Goal: Information Seeking & Learning: Check status

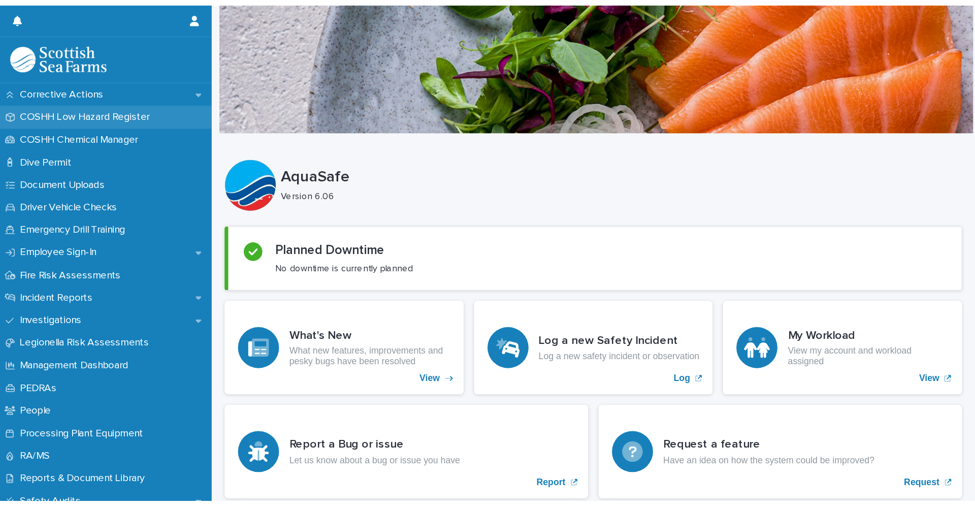
scroll to position [254, 0]
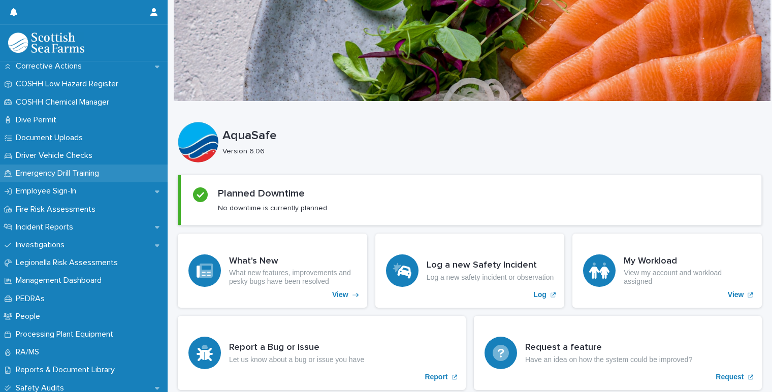
click at [72, 172] on p "Emergency Drill Training" at bounding box center [59, 174] width 95 height 10
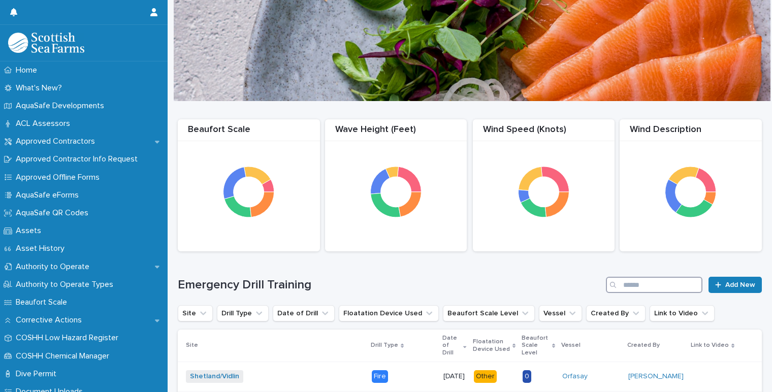
click at [629, 285] on input "Search" at bounding box center [654, 285] width 96 height 16
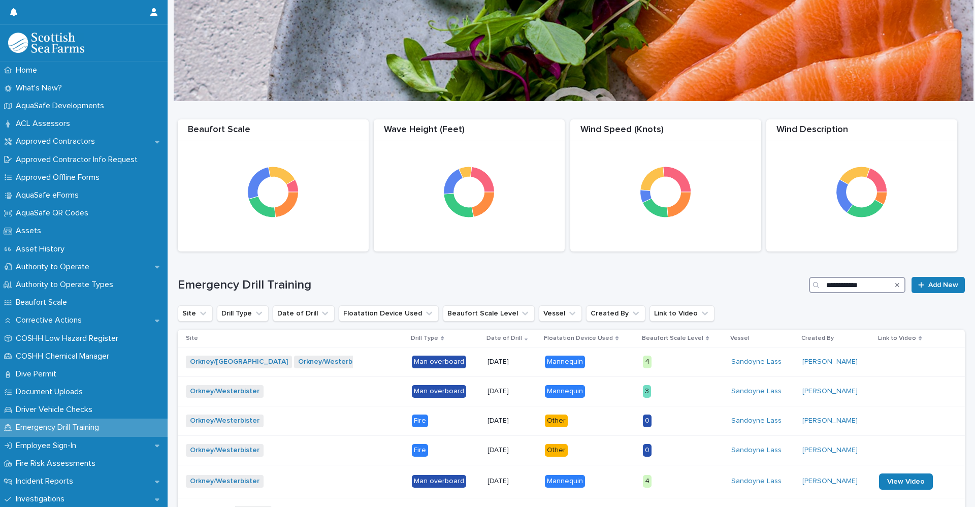
scroll to position [51, 0]
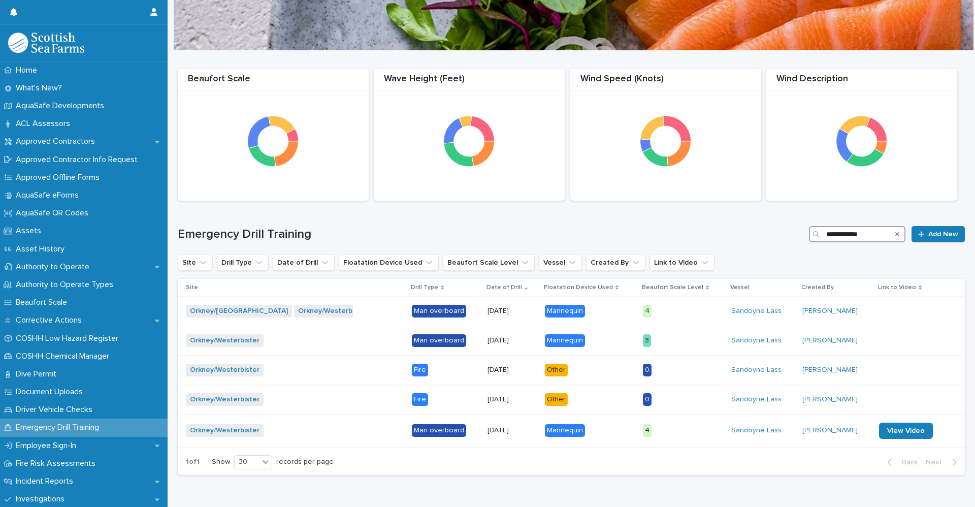
click at [860, 234] on input "**********" at bounding box center [857, 234] width 96 height 16
type input "*"
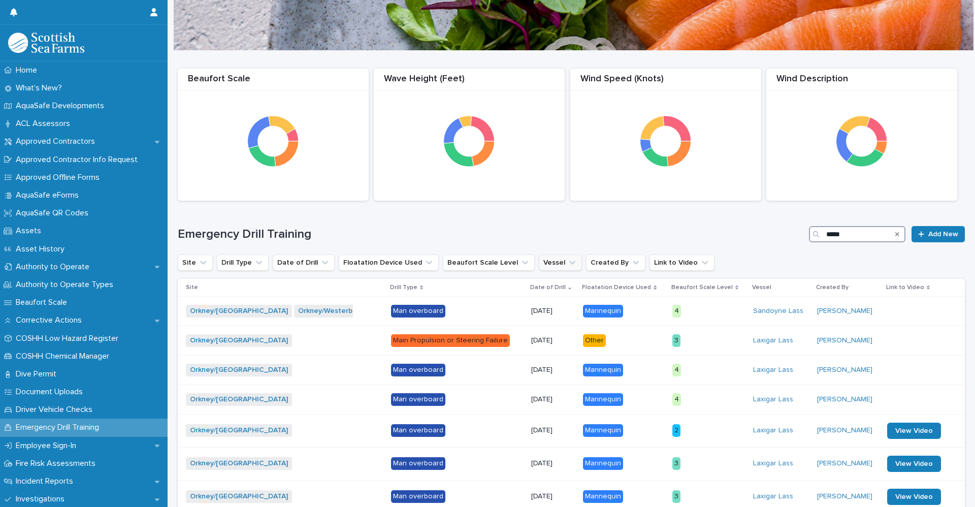
scroll to position [102, 0]
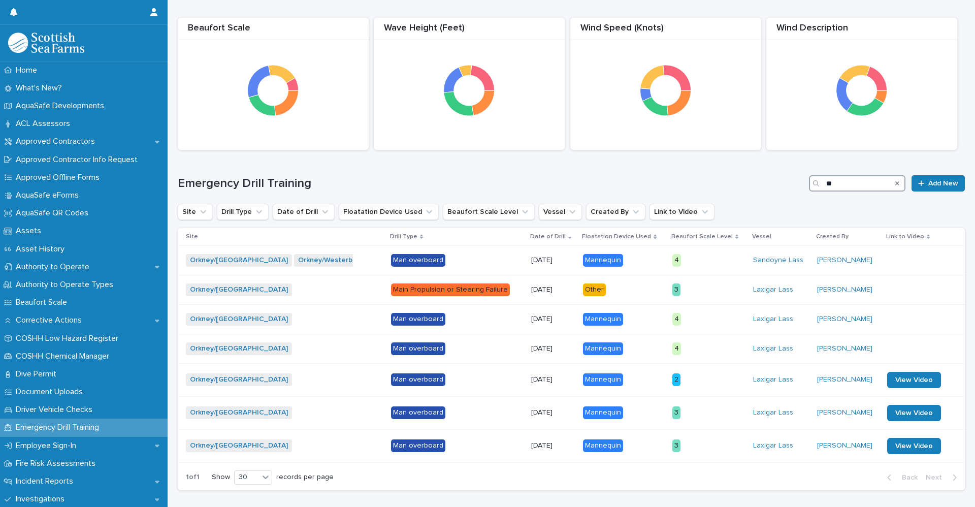
type input "*"
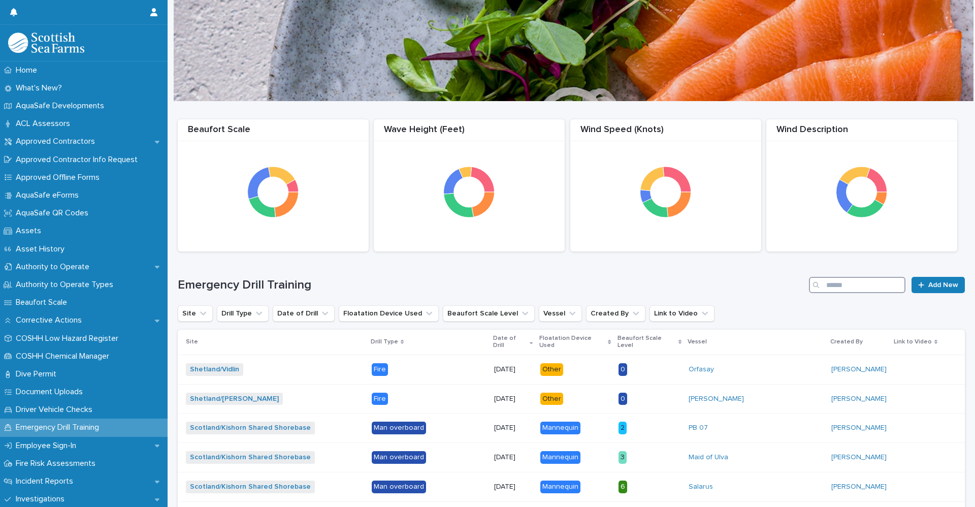
click at [826, 282] on input "Search" at bounding box center [857, 285] width 96 height 16
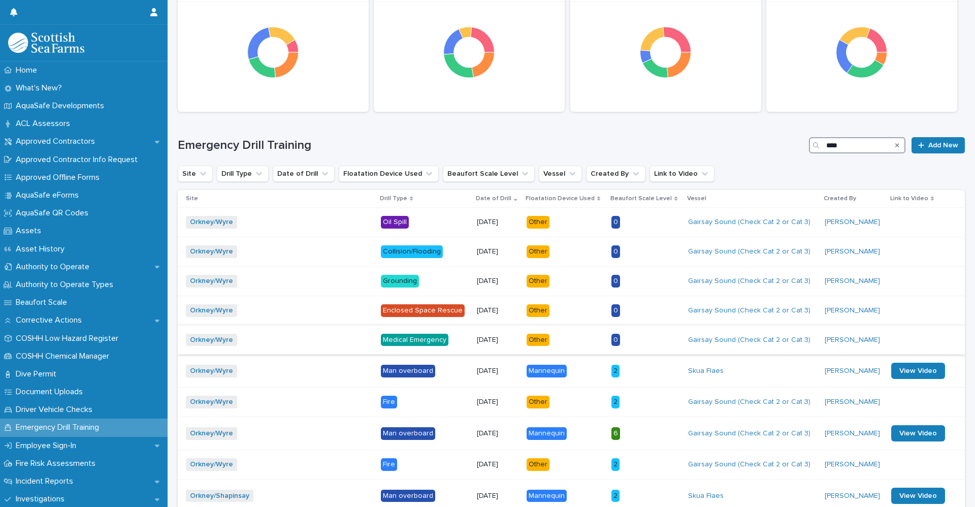
scroll to position [152, 0]
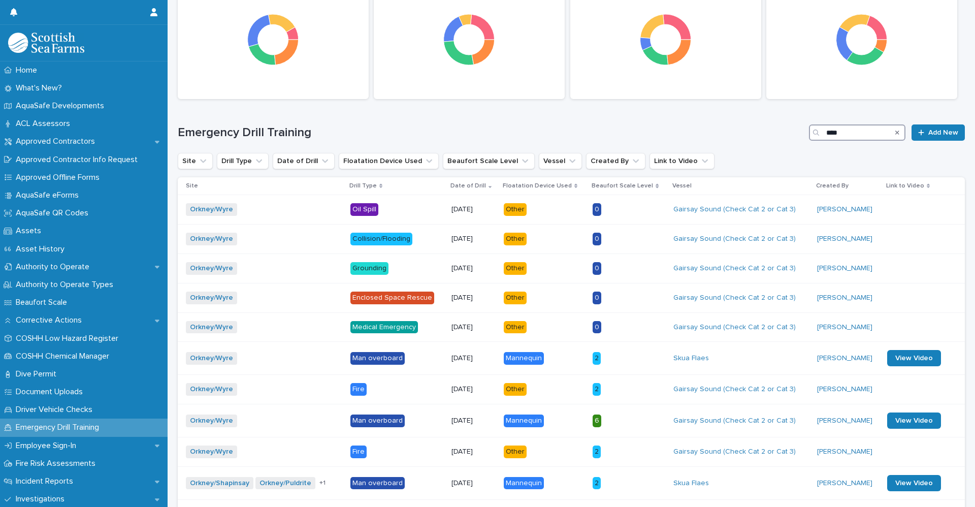
click at [842, 134] on input "****" at bounding box center [857, 132] width 96 height 16
type input "*"
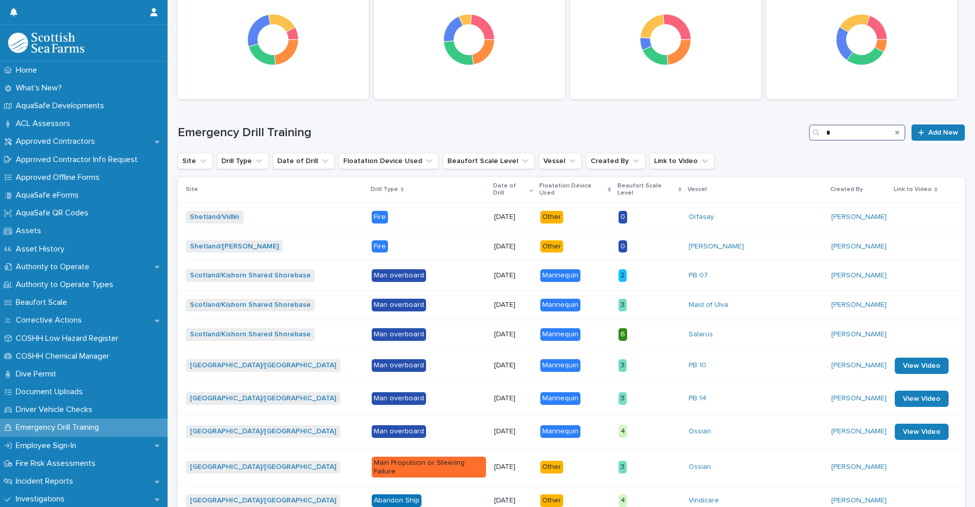
scroll to position [281, 0]
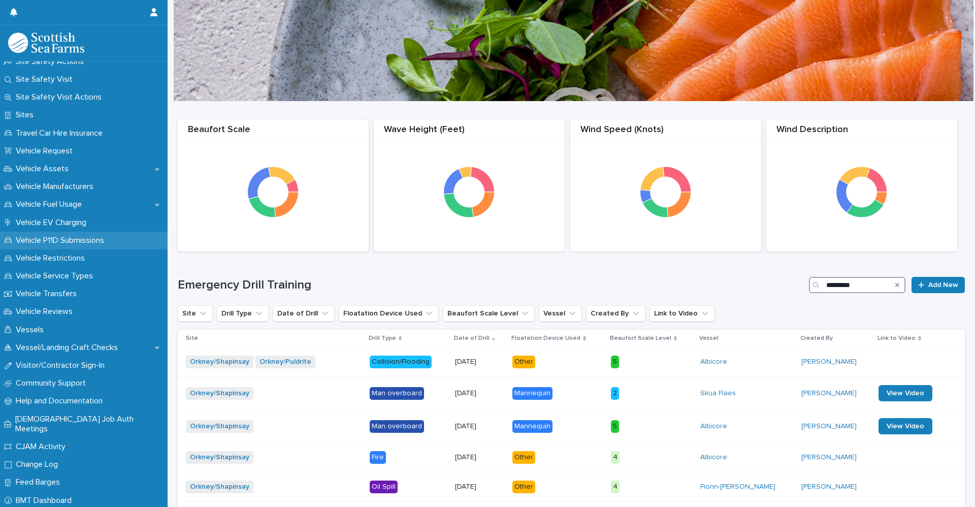
scroll to position [797, 0]
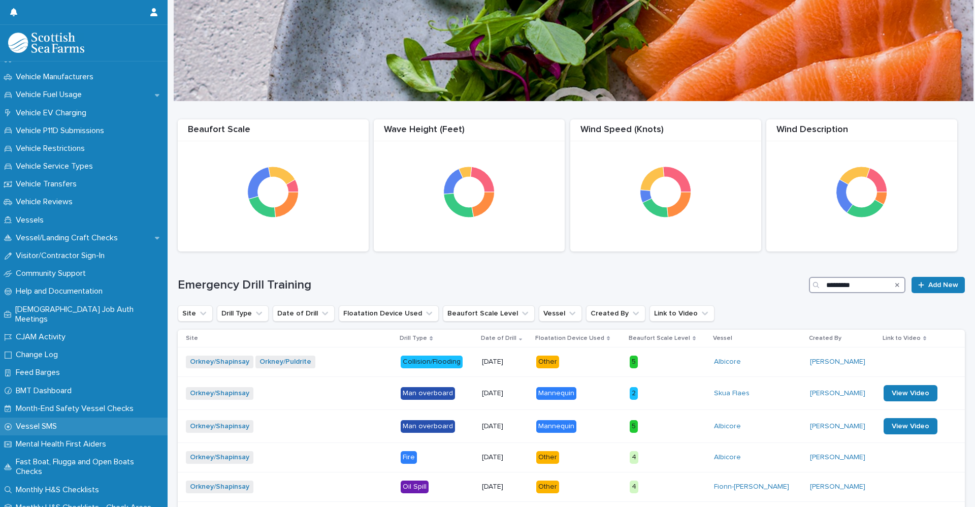
type input "*********"
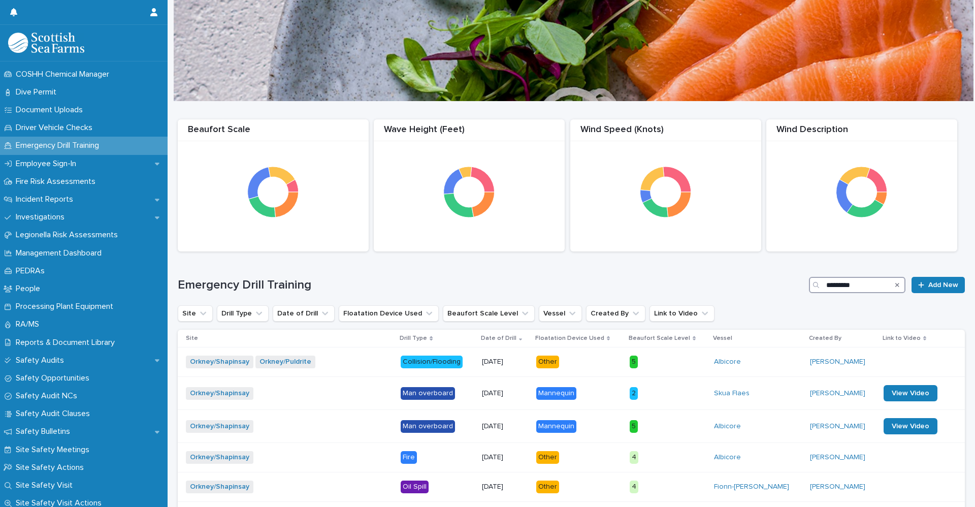
scroll to position [305, 0]
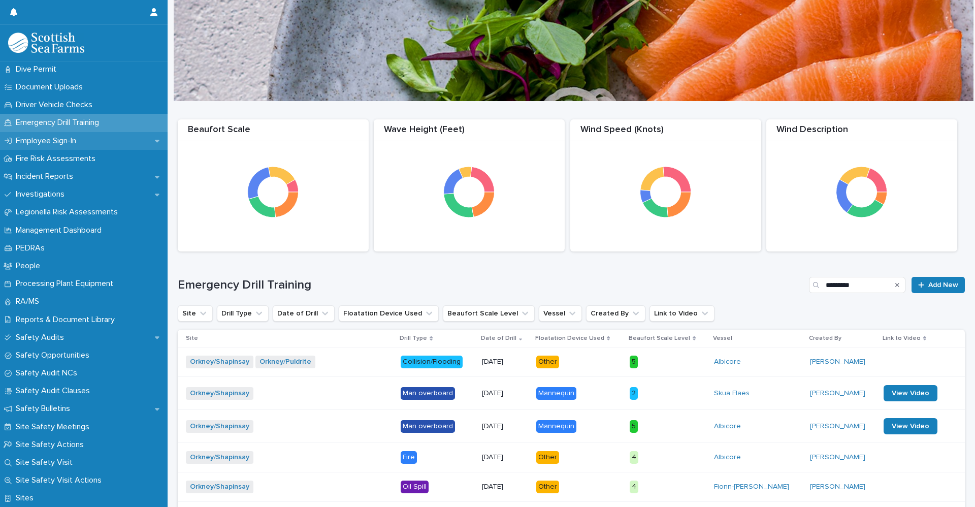
click at [47, 141] on p "Employee Sign-In" at bounding box center [48, 141] width 73 height 10
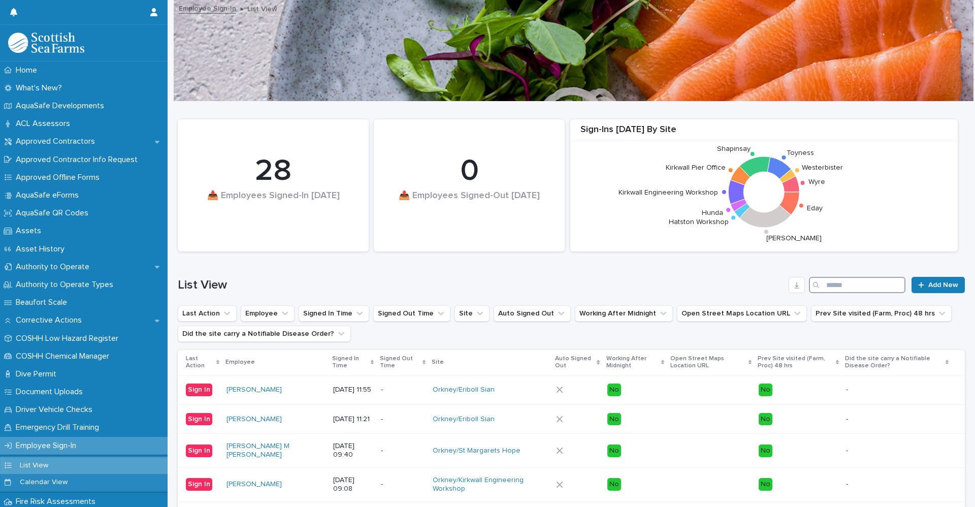
click at [840, 284] on input "Search" at bounding box center [857, 285] width 96 height 16
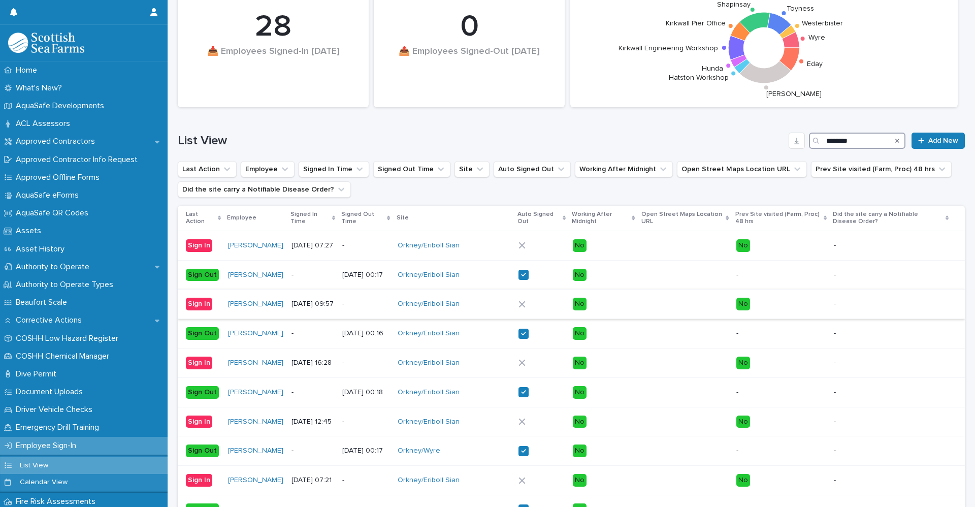
scroll to position [152, 0]
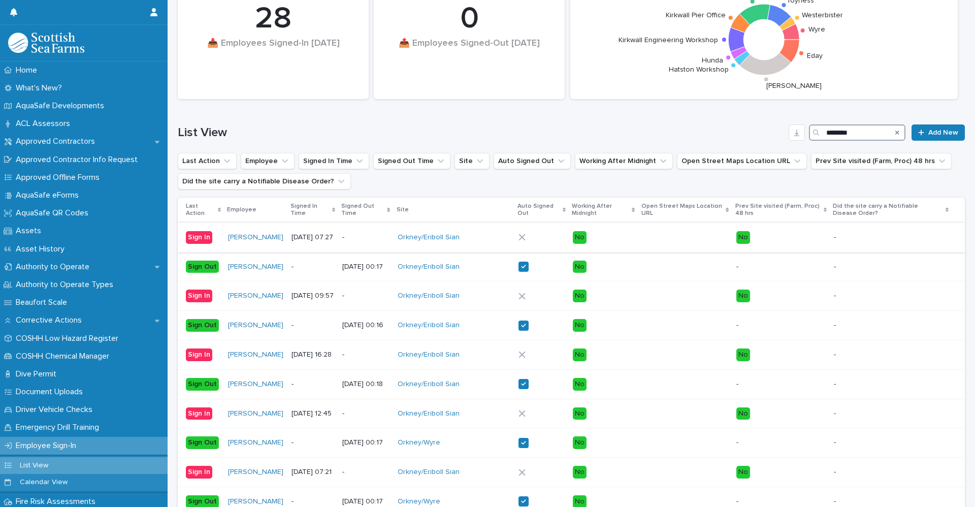
type input "********"
click at [307, 242] on p "[DATE] 07:27" at bounding box center [312, 237] width 42 height 9
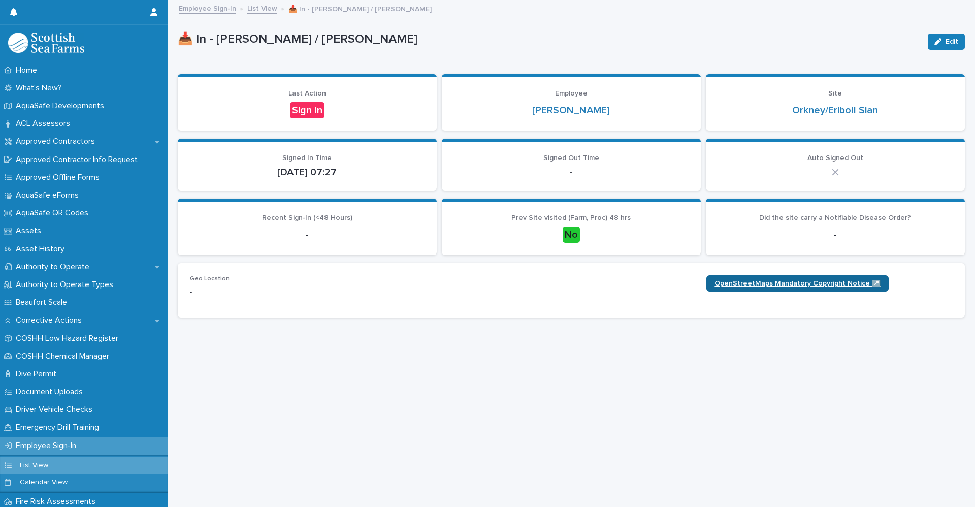
click at [732, 283] on span "OpenStreetMaps Mandatory Copyright Notice ↗️" at bounding box center [797, 283] width 166 height 7
click at [720, 287] on span "OpenStreetMaps Mandatory Copyright Notice ↗️" at bounding box center [797, 283] width 166 height 7
click at [218, 11] on link "Employee Sign-In" at bounding box center [207, 8] width 57 height 12
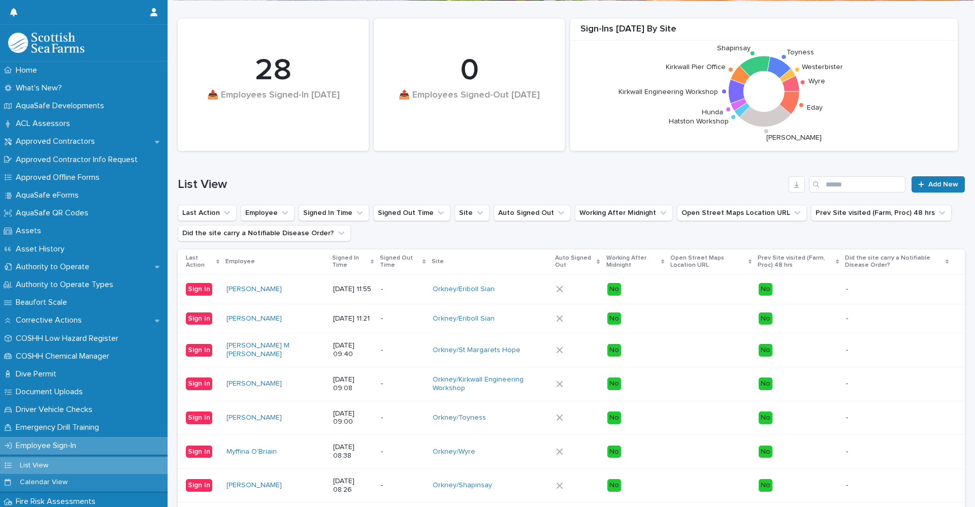
scroll to position [102, 0]
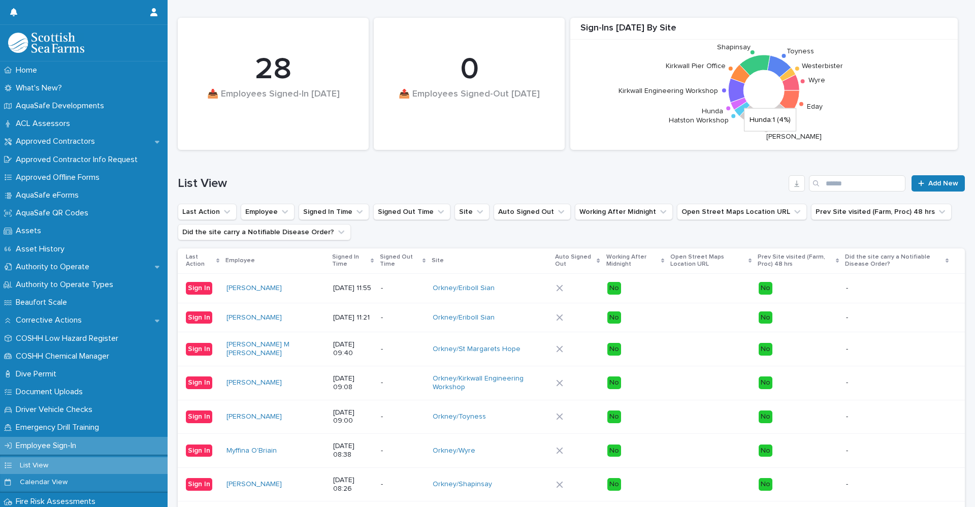
click at [737, 102] on icon at bounding box center [738, 103] width 16 height 13
click at [737, 104] on icon at bounding box center [738, 103] width 16 height 13
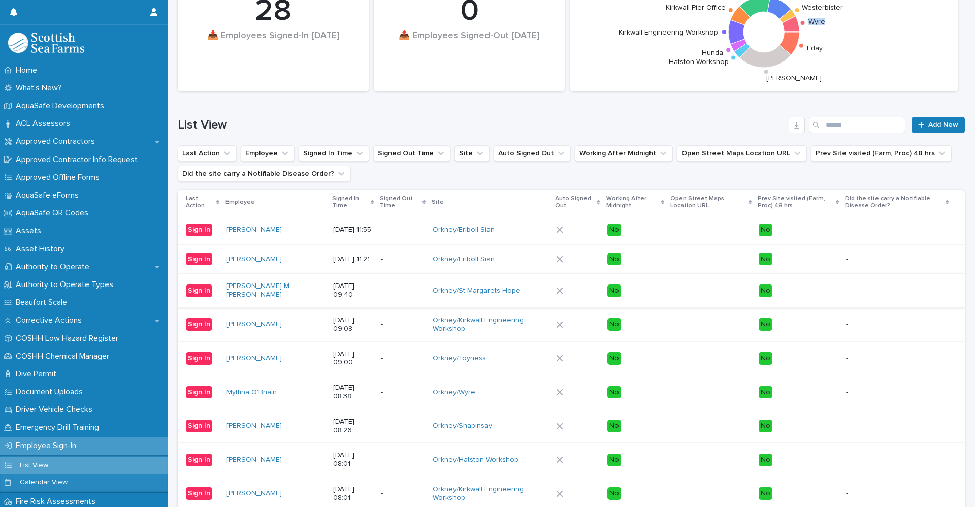
scroll to position [0, 0]
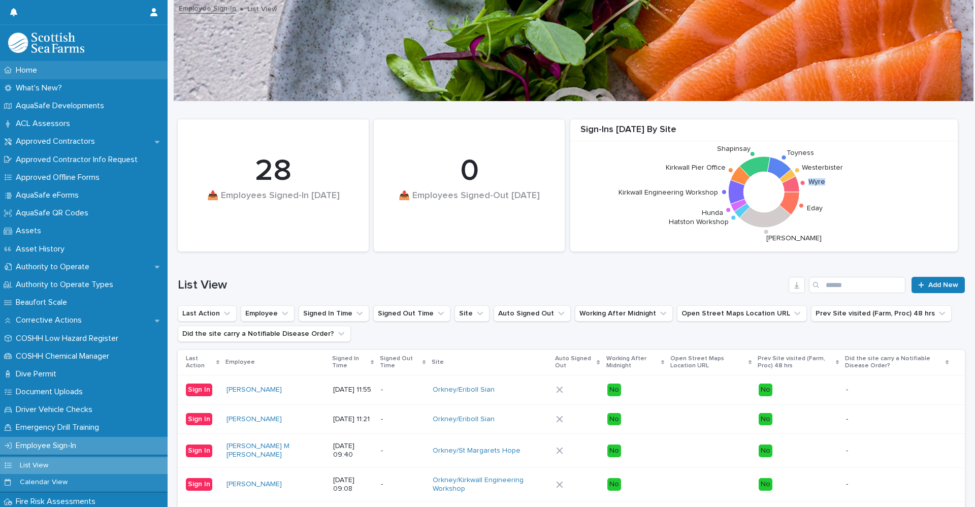
click at [29, 70] on p "Home" at bounding box center [29, 70] width 34 height 10
